Goal: Information Seeking & Learning: Check status

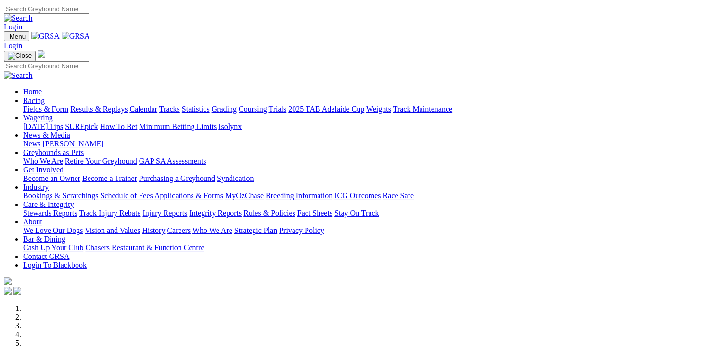
click at [108, 105] on link "Results & Replays" at bounding box center [98, 109] width 57 height 8
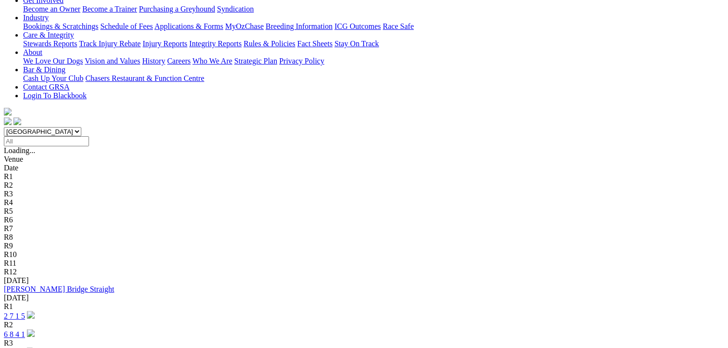
scroll to position [192, 0]
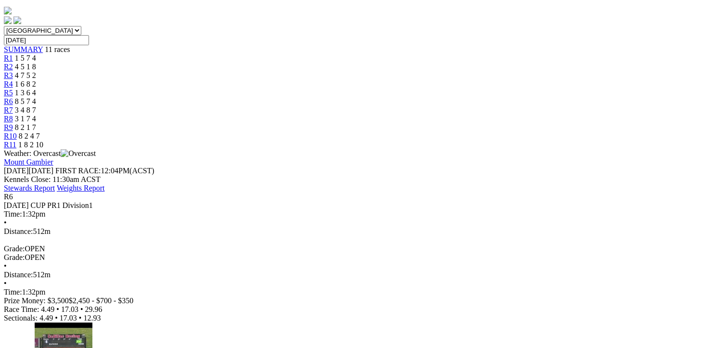
scroll to position [289, 0]
